Goal: Information Seeking & Learning: Learn about a topic

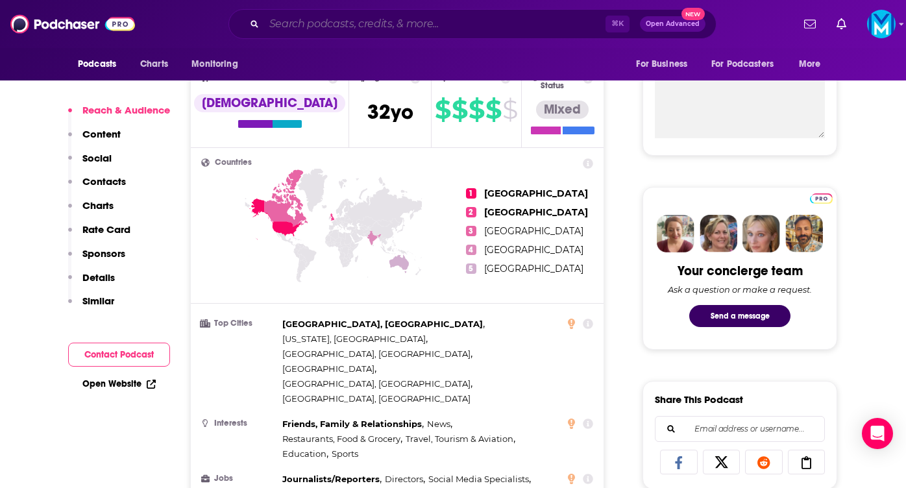
click at [404, 23] on input "Search podcasts, credits, & more..." at bounding box center [434, 24] width 341 height 21
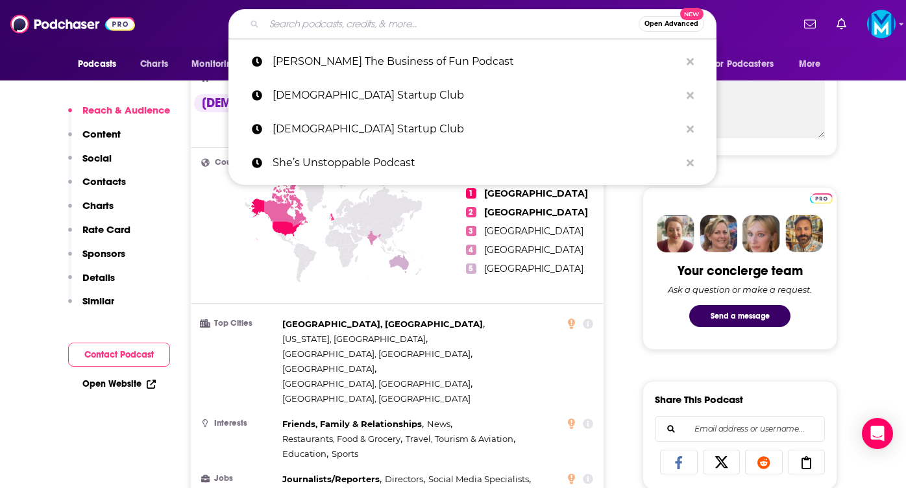
paste input "[PERSON_NAME] The Business of Fun Podcast"
type input "[PERSON_NAME] The Business of Fun Podcast"
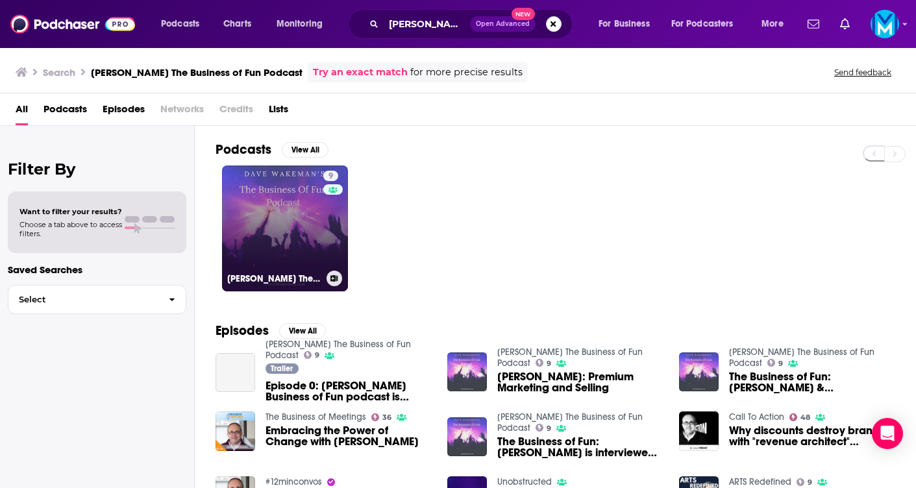
click at [302, 262] on link "9 [PERSON_NAME] The Business of Fun Podcast" at bounding box center [285, 228] width 126 height 126
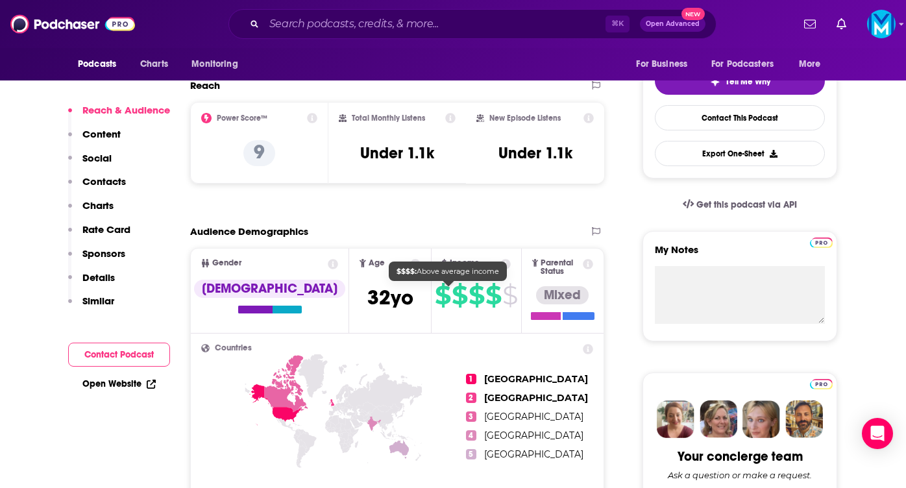
scroll to position [287, 0]
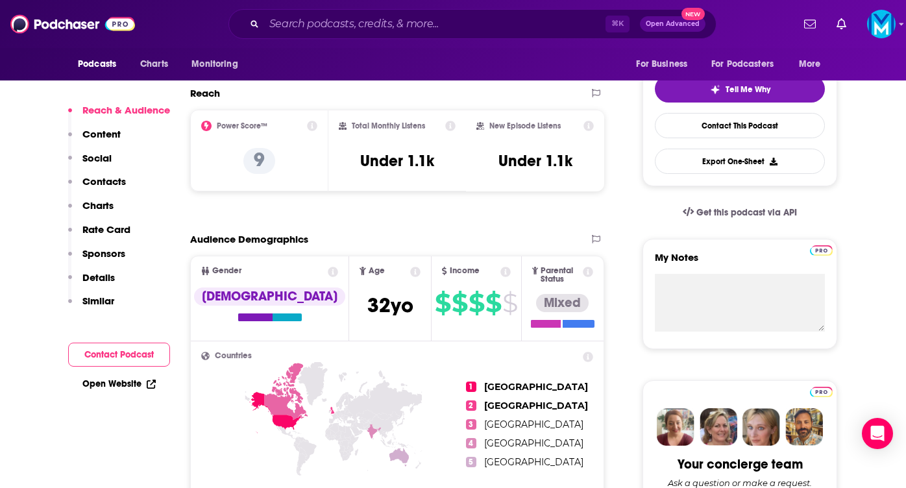
click at [587, 125] on icon at bounding box center [588, 126] width 10 height 10
click at [511, 191] on div "New Episode Listens New Episode Listens Our estimate of how many listens a new …" at bounding box center [535, 150] width 138 height 81
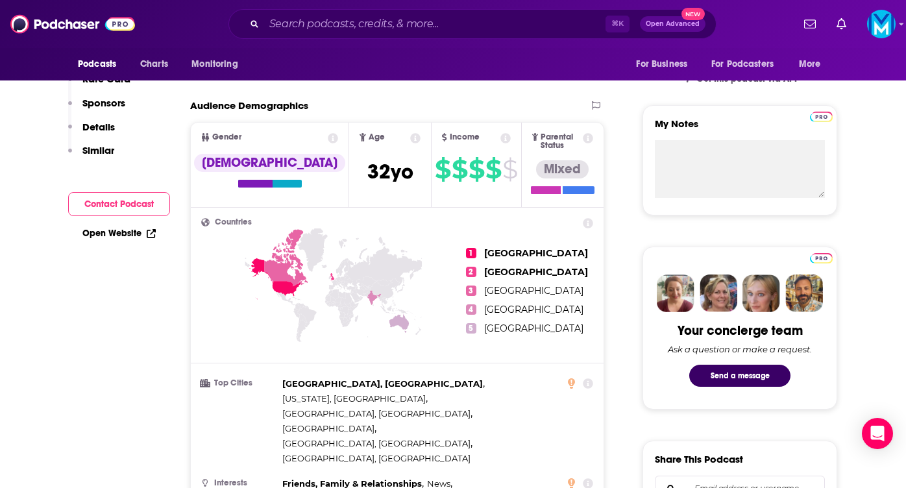
scroll to position [204, 0]
